Goal: Task Accomplishment & Management: Complete application form

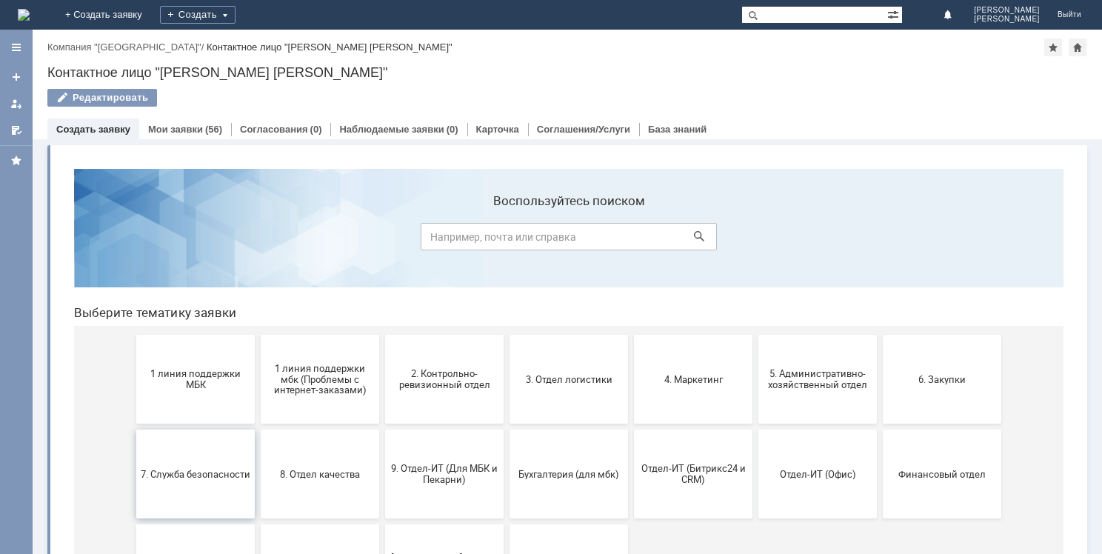
click at [184, 478] on span "7. Служба безопасности" at bounding box center [196, 473] width 110 height 11
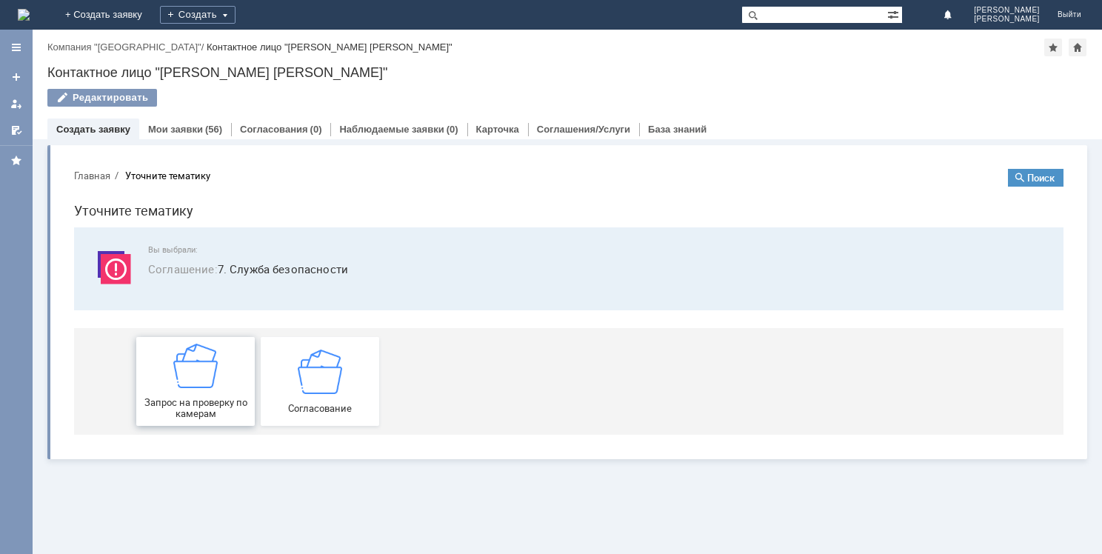
click at [204, 410] on span "Запрос на проверку по камерам" at bounding box center [196, 408] width 110 height 22
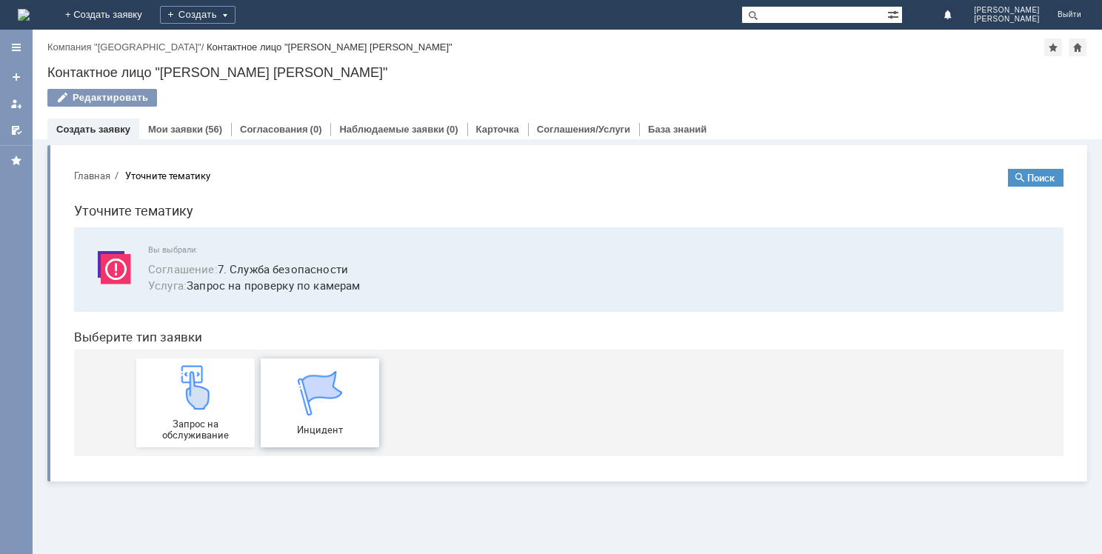
click at [304, 426] on span "Инцидент" at bounding box center [320, 429] width 110 height 11
click at [166, 127] on link "Мои заявки" at bounding box center [175, 129] width 55 height 11
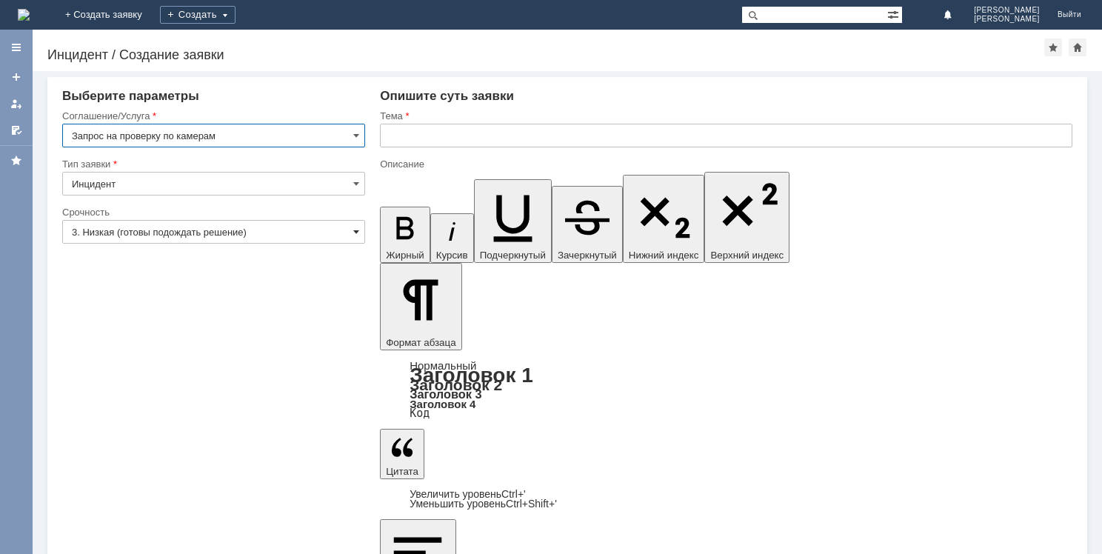
click at [358, 230] on span at bounding box center [356, 232] width 6 height 12
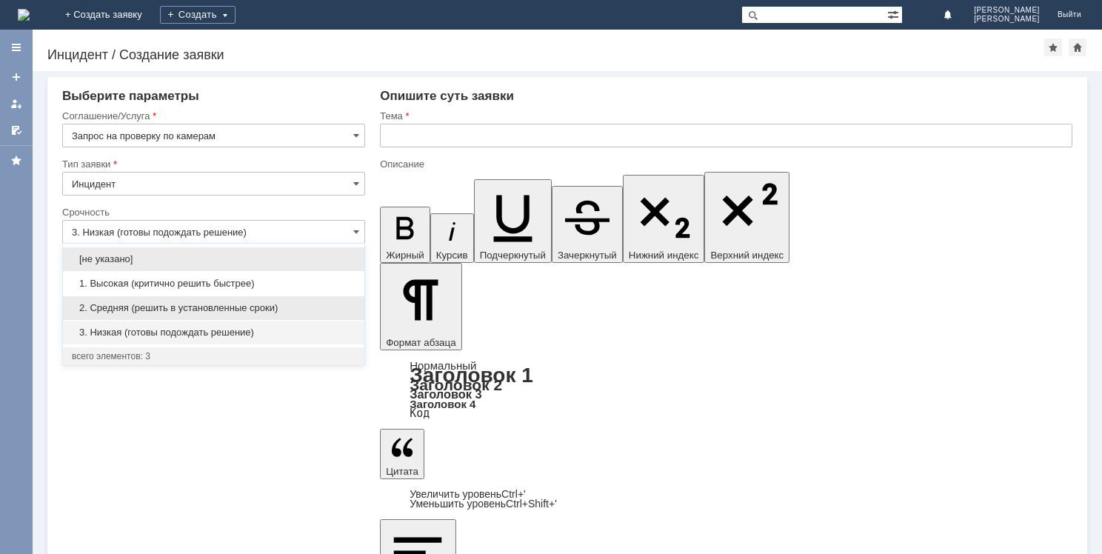
click at [175, 307] on span "2. Средняя (решить в установленные сроки)" at bounding box center [214, 308] width 284 height 12
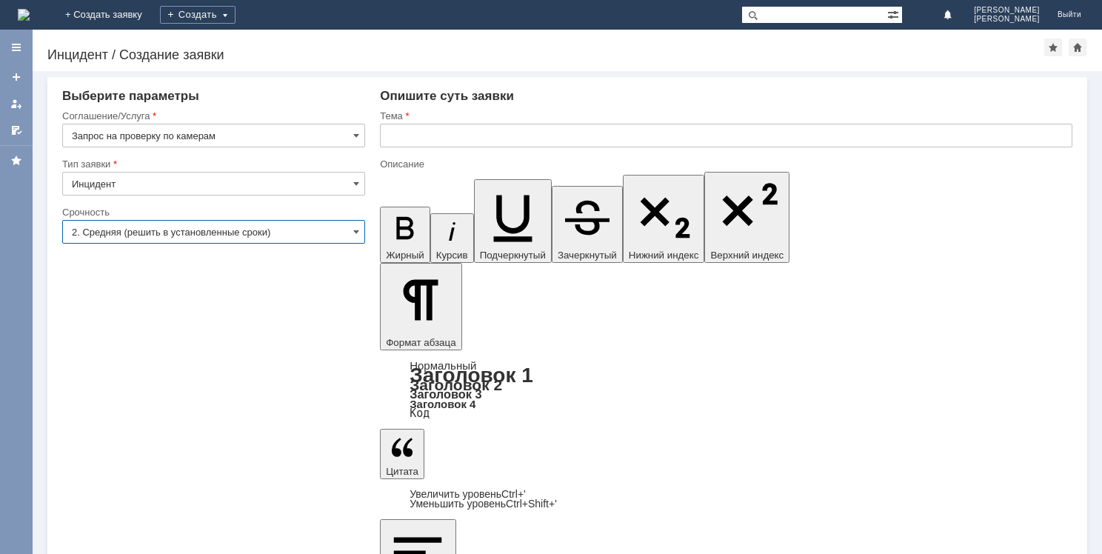
type input "2. Средняя (решить в установленные сроки)"
click at [404, 139] on input "text" at bounding box center [726, 136] width 692 height 24
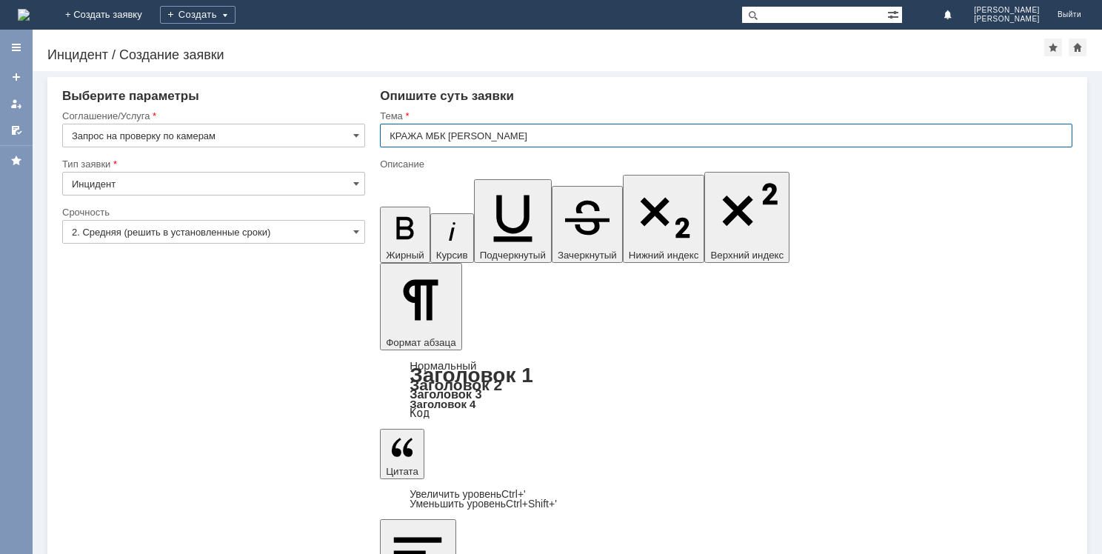
type input "КРАЖА МБК КИРОВА"
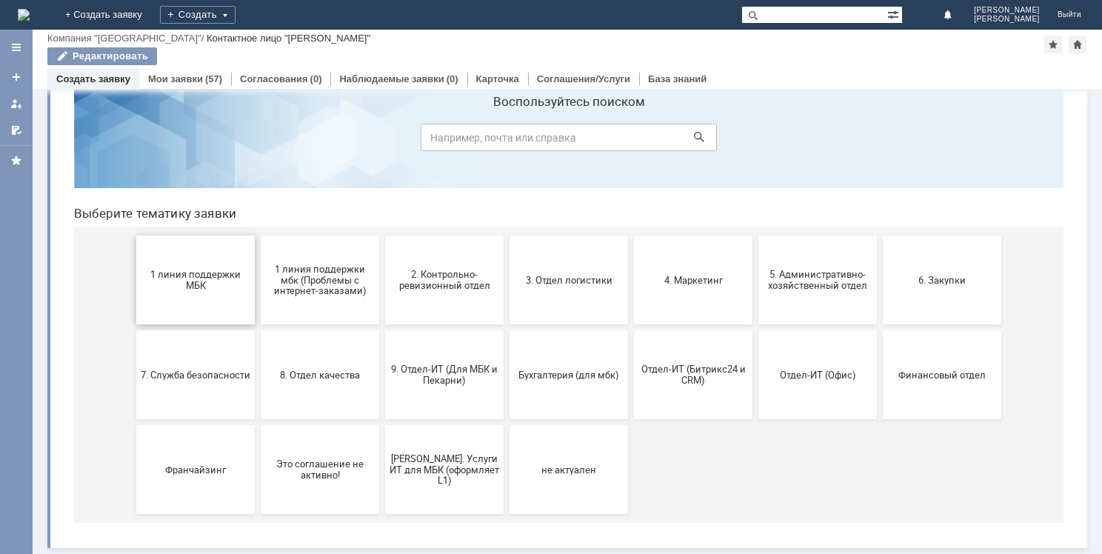
scroll to position [49, 0]
click at [195, 280] on span "1 линия поддержки МБК" at bounding box center [196, 280] width 110 height 22
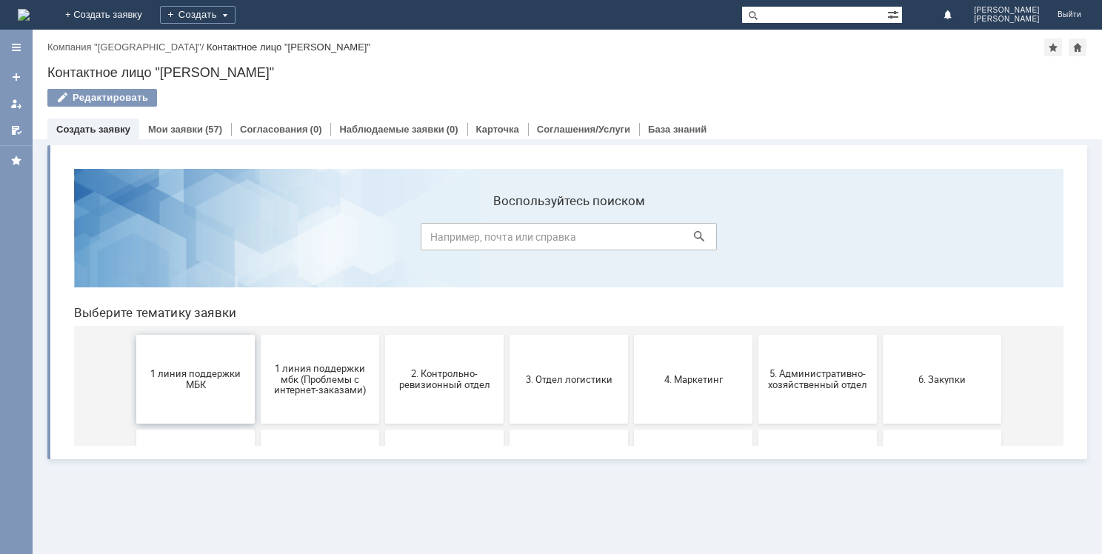
scroll to position [0, 0]
